Goal: Transaction & Acquisition: Purchase product/service

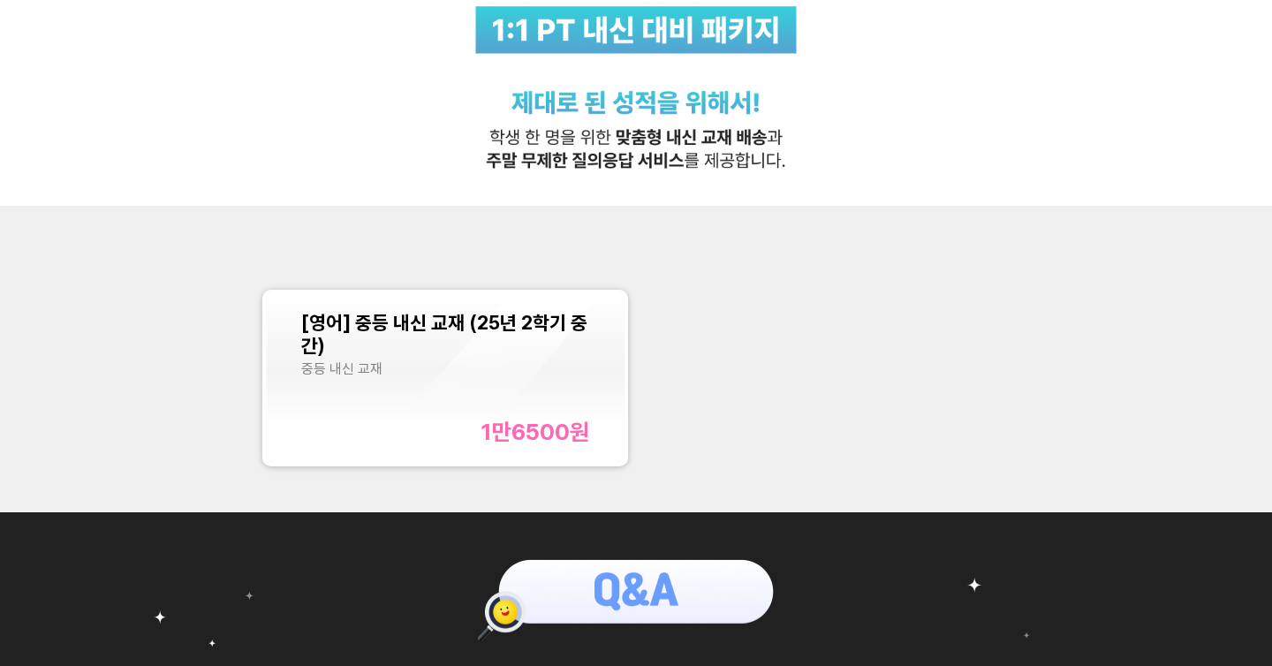
scroll to position [577, 0]
